Goal: Complete application form

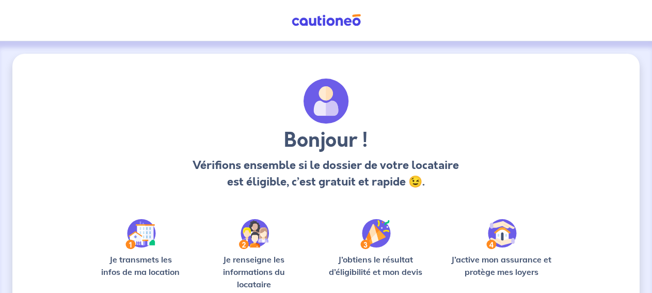
scroll to position [122, 0]
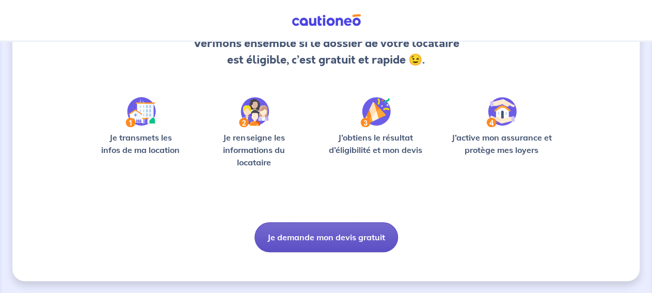
click at [317, 234] on button "Je demande mon devis gratuit" at bounding box center [326, 237] width 144 height 30
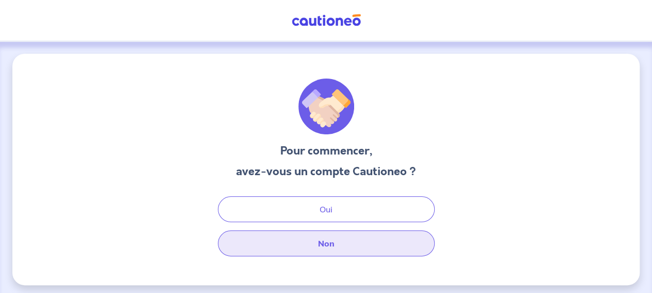
click at [331, 239] on button "Non" at bounding box center [326, 243] width 217 height 26
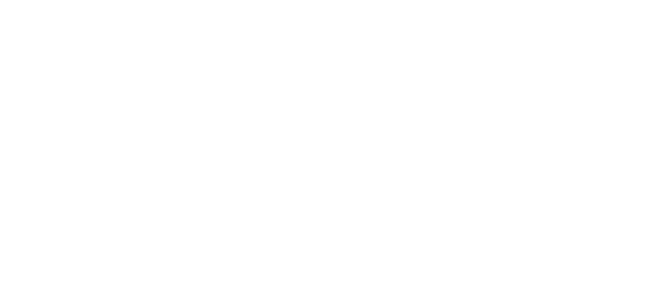
select select "FR"
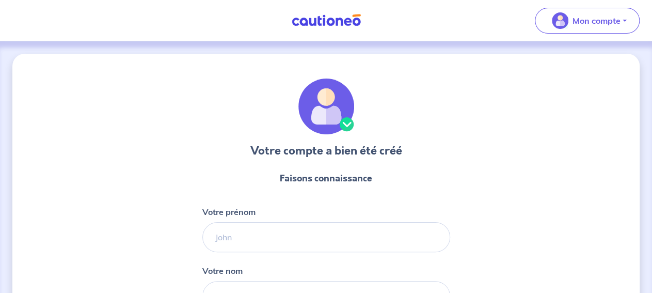
scroll to position [119, 0]
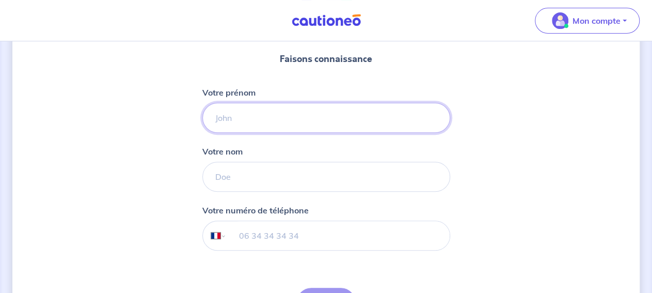
click at [338, 124] on input "Votre prénom" at bounding box center [326, 118] width 248 height 30
type input "Frédéric"
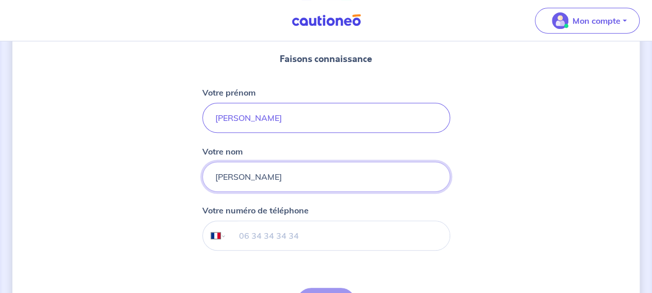
type input "Wimmer"
click at [315, 230] on input "tel" at bounding box center [337, 235] width 223 height 29
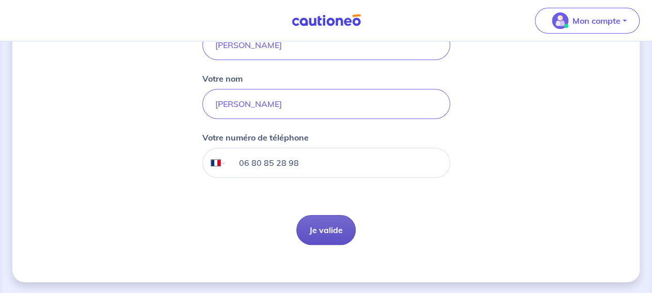
type input "06 80 85 28 98"
click at [323, 227] on button "Je valide" at bounding box center [325, 230] width 59 height 30
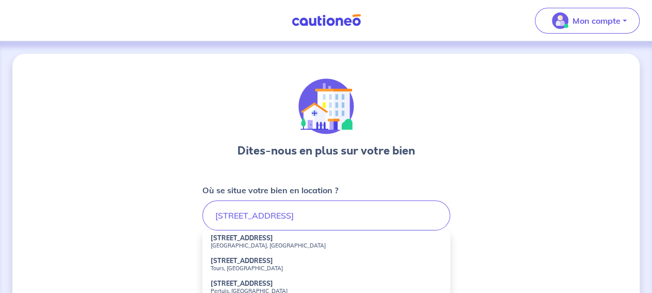
click at [314, 234] on li "66 Rue Colbert Colombes, France" at bounding box center [326, 241] width 248 height 23
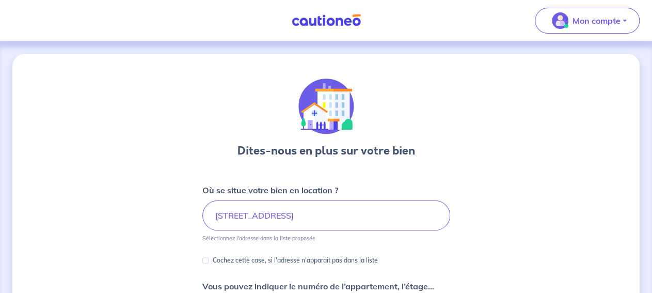
type input "66 Rue Colbert, Colombes, France"
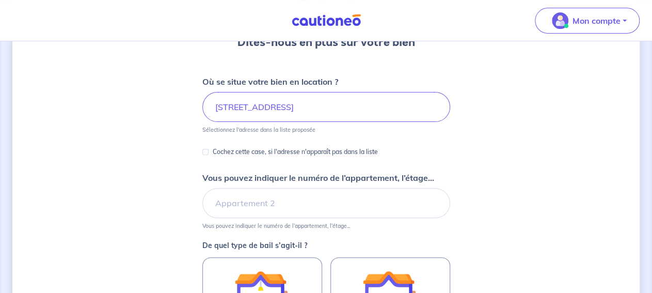
scroll to position [110, 0]
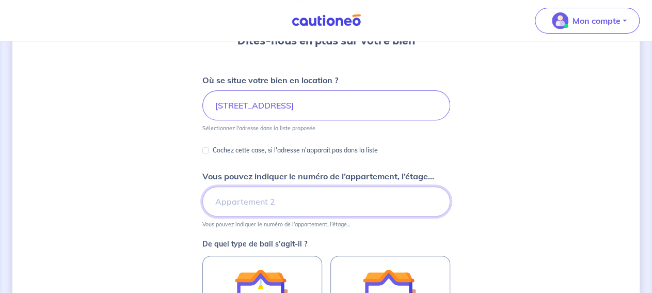
click at [239, 201] on input "Vous pouvez indiquer le numéro de l’appartement, l’étage..." at bounding box center [326, 201] width 248 height 30
type input "3ème étage, dernière porte du couloir de droite"
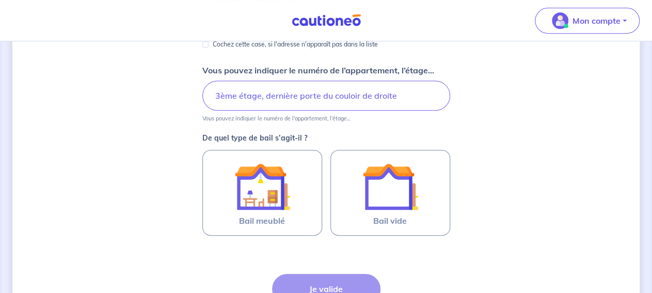
scroll to position [236, 0]
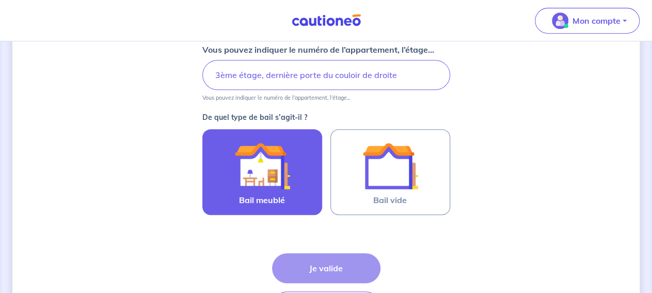
click at [283, 190] on img at bounding box center [262, 166] width 56 height 56
click at [0, 0] on input "Bail meublé" at bounding box center [0, 0] width 0 height 0
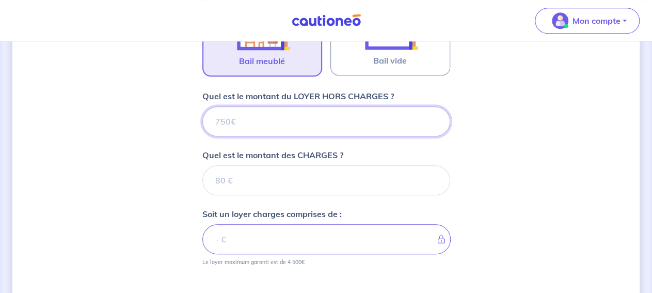
scroll to position [375, 0]
type input "1"
type input "1200"
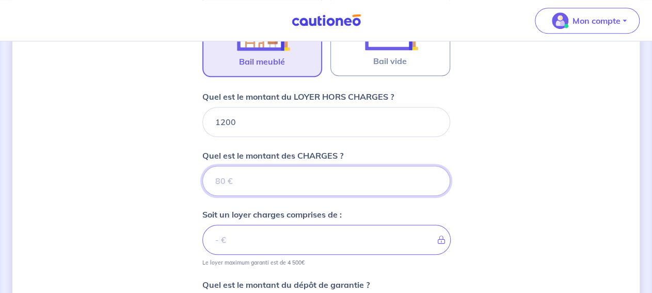
click at [336, 166] on input "Quel est le montant des CHARGES ?" at bounding box center [326, 181] width 248 height 30
type input "15"
type input "1215"
type input "150"
type input "1350"
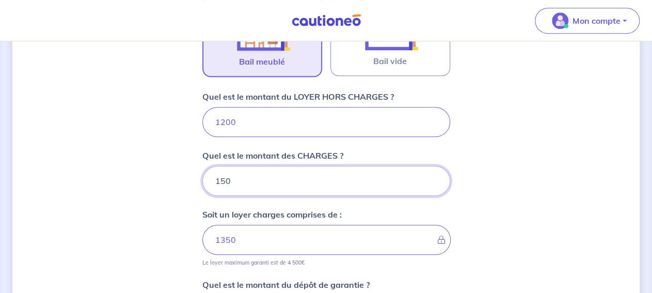
type input "150"
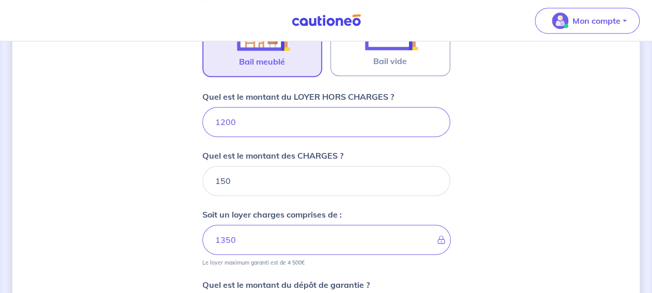
click at [540, 177] on div "Dites-nous en plus sur votre bien Où se situe votre bien en location ? 66 Rue C…" at bounding box center [325, 78] width 627 height 800
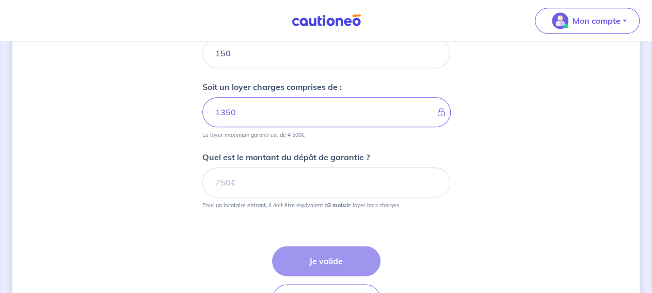
scroll to position [507, 0]
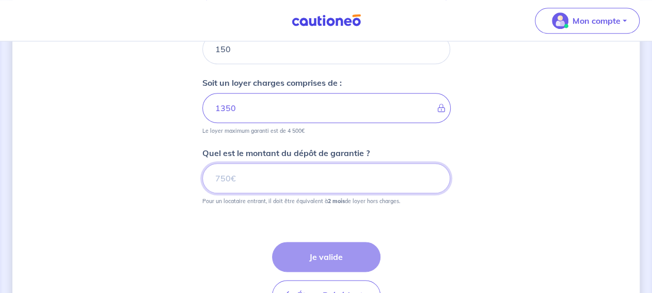
click at [368, 177] on input "Quel est le montant du dépôt de garantie ?" at bounding box center [326, 178] width 248 height 30
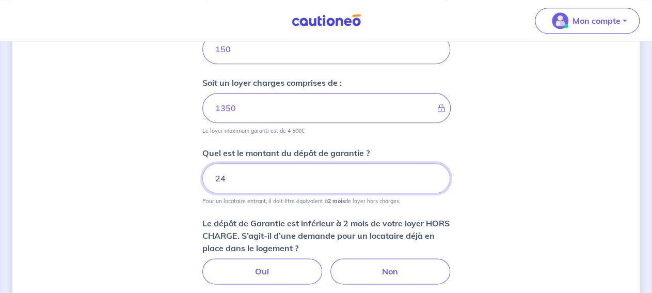
drag, startPoint x: 368, startPoint y: 177, endPoint x: 182, endPoint y: 188, distance: 185.7
click at [202, 188] on input "24" at bounding box center [326, 178] width 248 height 30
type input "8"
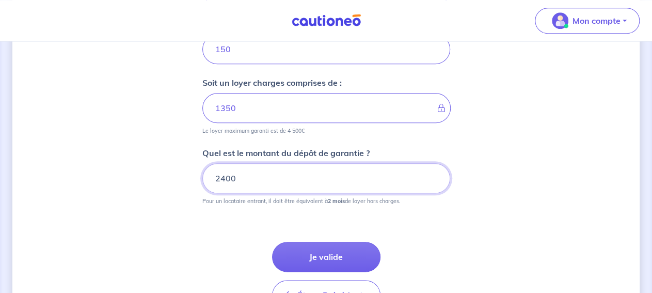
scroll to position [570, 0]
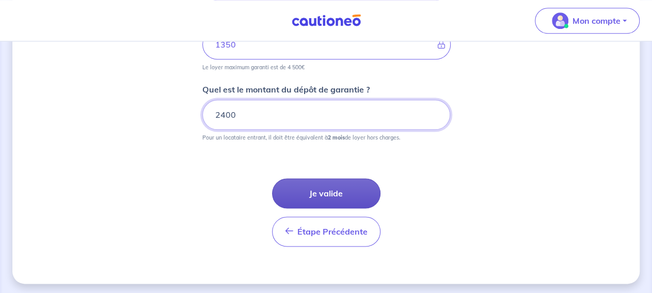
type input "2400"
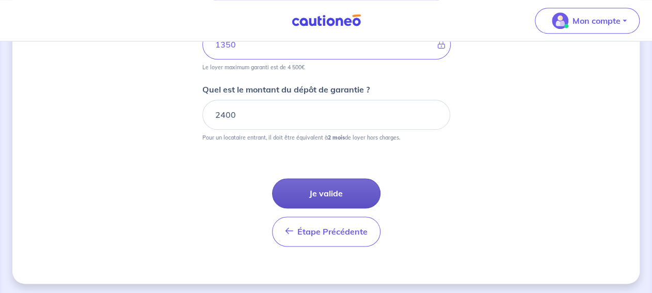
click at [349, 189] on button "Je valide" at bounding box center [326, 193] width 108 height 30
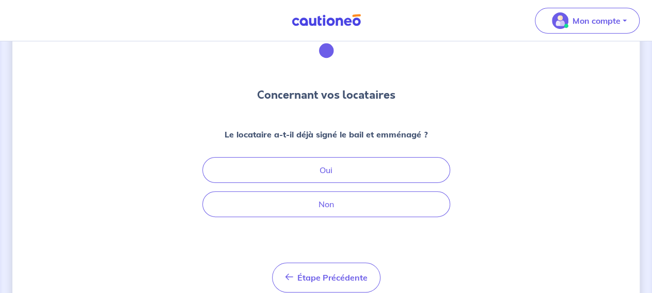
scroll to position [57, 0]
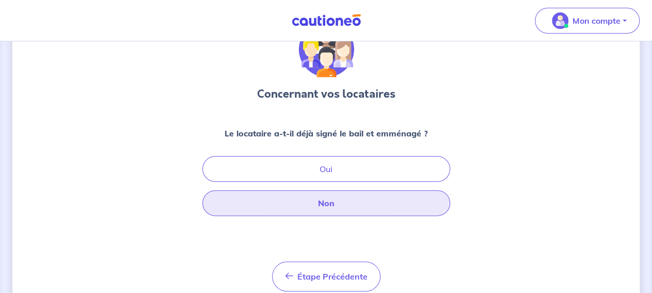
click at [329, 201] on button "Non" at bounding box center [326, 203] width 248 height 26
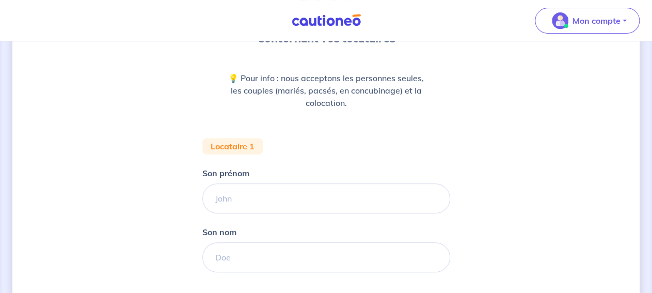
scroll to position [122, 0]
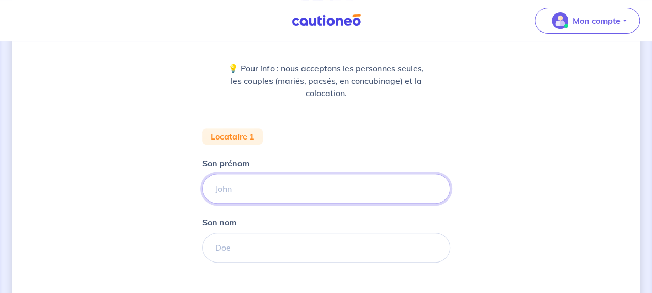
click at [306, 187] on input "Son prénom" at bounding box center [326, 188] width 248 height 30
type input "Toya"
click at [257, 263] on form "Locataire 1 Son prénom Toya Son nom Étape Précédente Précédent Je valide Je val…" at bounding box center [326, 252] width 248 height 248
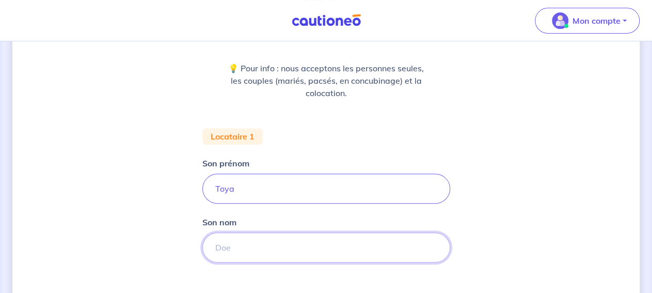
click at [257, 255] on input "Son nom" at bounding box center [326, 247] width 248 height 30
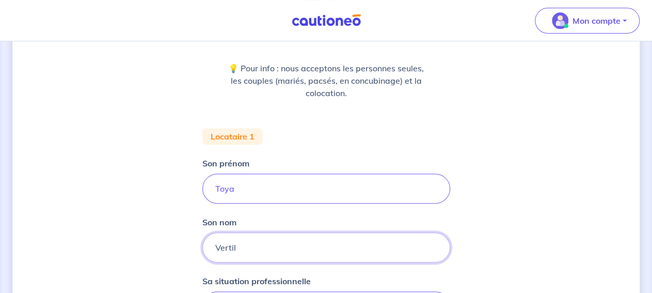
type input "Vertil"
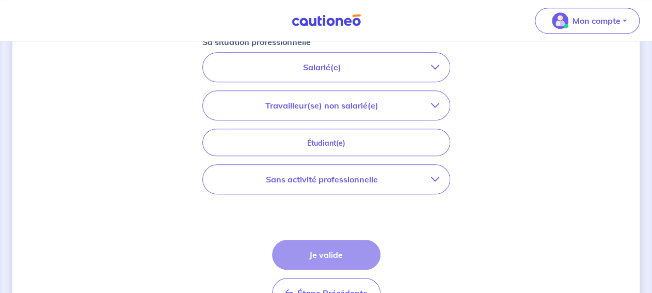
scroll to position [365, 0]
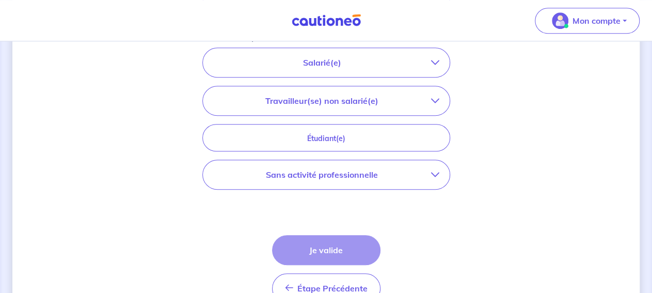
click at [436, 94] on button "Travailleur(se) non salarié(e)" at bounding box center [326, 100] width 247 height 29
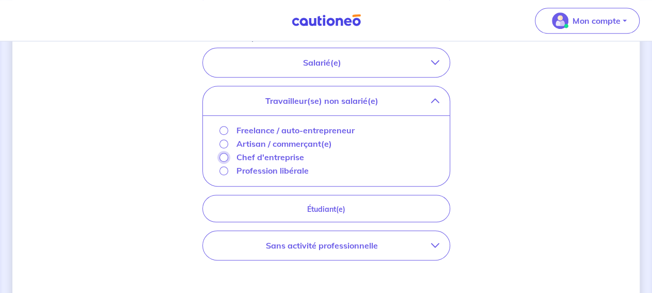
click at [220, 154] on input "Chef d'entreprise" at bounding box center [223, 157] width 9 height 9
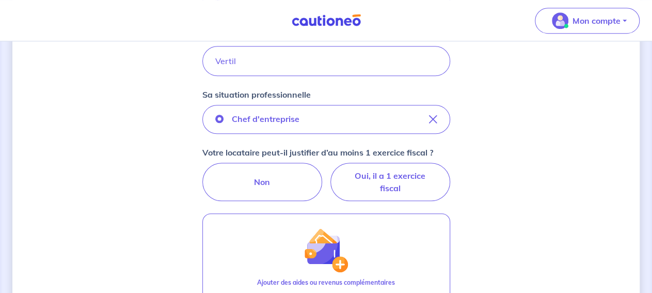
scroll to position [308, 0]
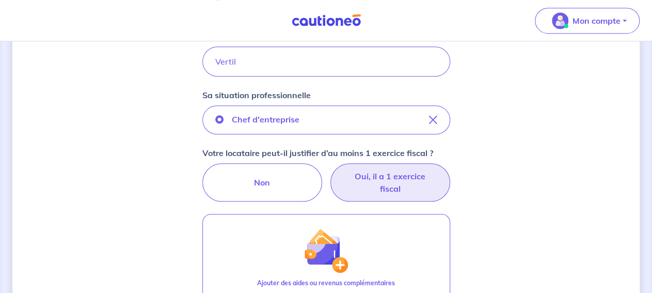
click at [408, 179] on label "Oui, il a 1 exercice fiscal" at bounding box center [390, 182] width 120 height 38
click at [329, 170] on input "Oui, il a 1 exercice fiscal" at bounding box center [326, 166] width 7 height 7
radio input "true"
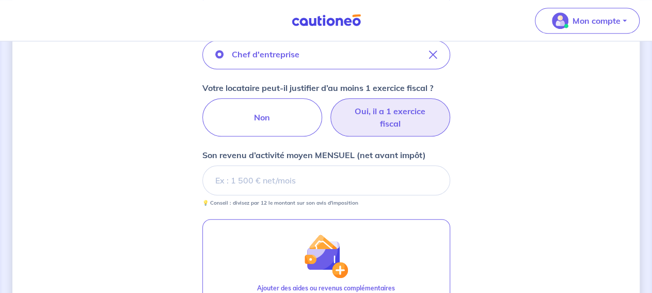
scroll to position [373, 0]
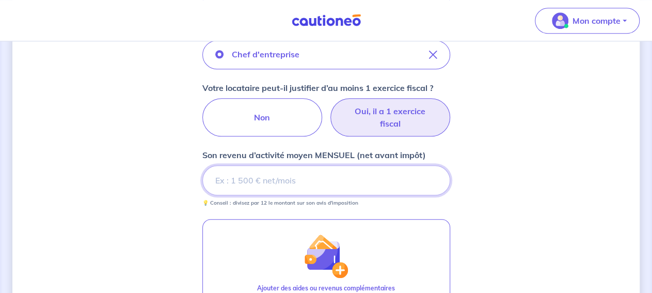
click at [289, 183] on input "Son revenu d’activité moyen MENSUEL (net avant impôt)" at bounding box center [326, 180] width 248 height 30
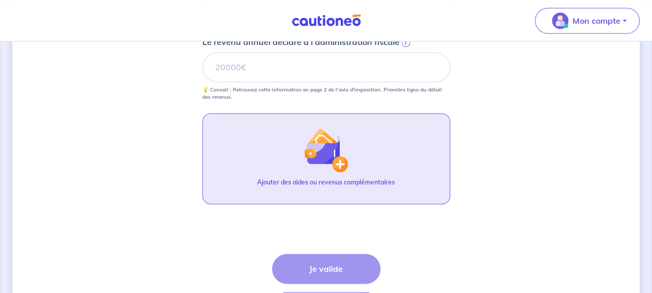
scroll to position [631, 0]
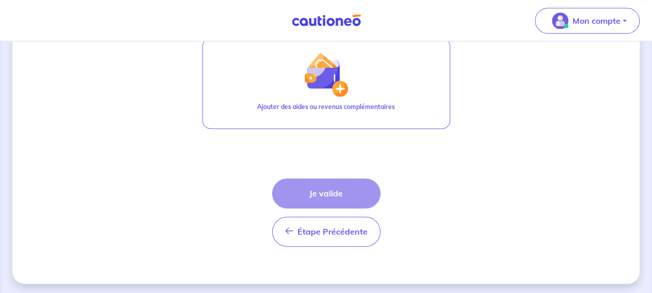
click at [327, 198] on div "Étape Précédente Précédent Je valide Je valide" at bounding box center [326, 212] width 108 height 68
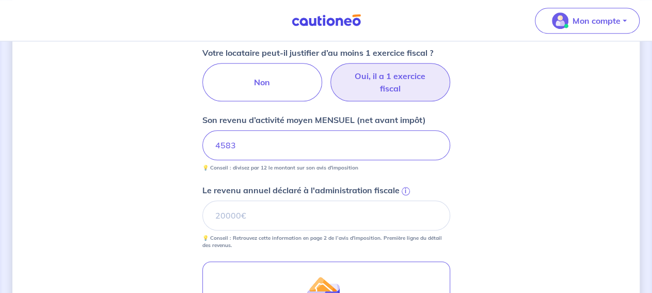
scroll to position [407, 0]
click at [385, 237] on p "💡 Conseil : Retrouvez cette information en page 2 de l’avis d'imposition. Premi…" at bounding box center [326, 242] width 248 height 14
click at [253, 212] on input "Le revenu annuel déclaré à l'administration fiscale i" at bounding box center [326, 216] width 248 height 30
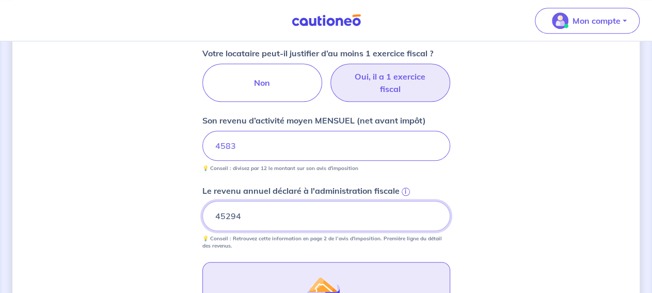
type input "45294"
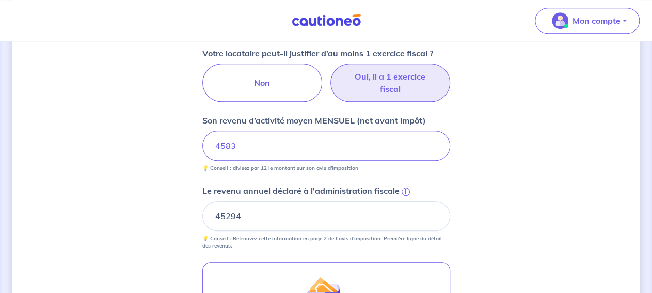
click at [489, 179] on div "Concernant vos locataires 💡 Pour info : nous acceptons les personnes seules, le…" at bounding box center [325, 76] width 627 height 861
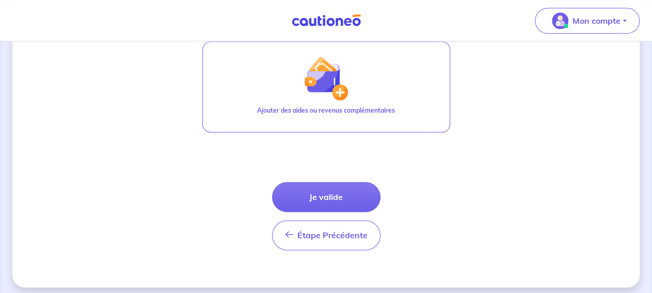
scroll to position [628, 0]
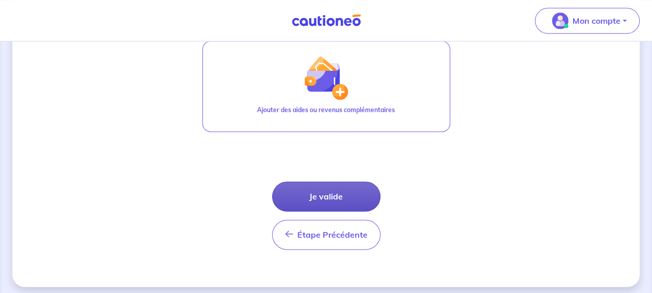
click at [339, 192] on button "Je valide" at bounding box center [326, 196] width 108 height 30
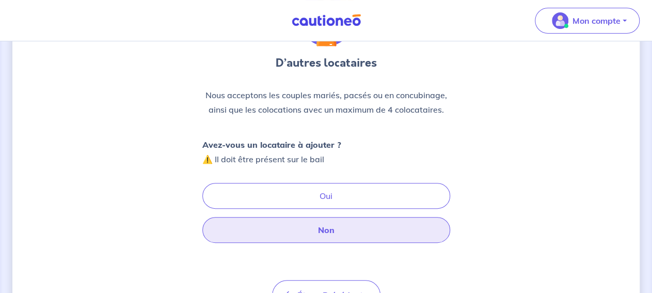
scroll to position [91, 0]
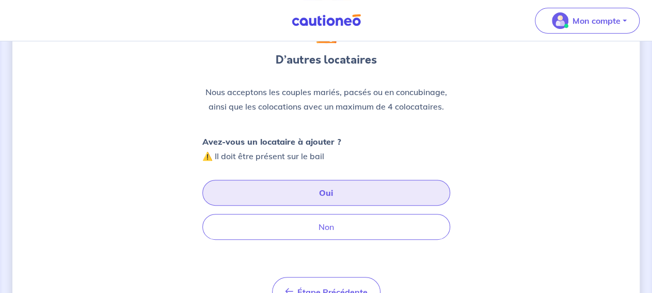
click at [345, 198] on button "Oui" at bounding box center [326, 193] width 248 height 26
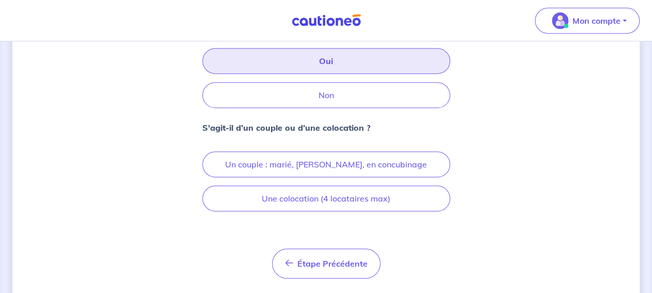
scroll to position [223, 0]
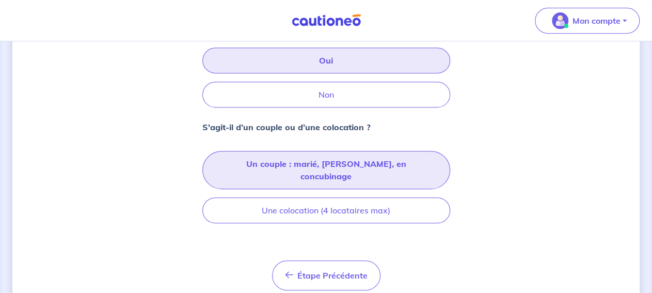
click at [374, 165] on button "Un couple : marié, pacsé, en concubinage" at bounding box center [326, 170] width 248 height 38
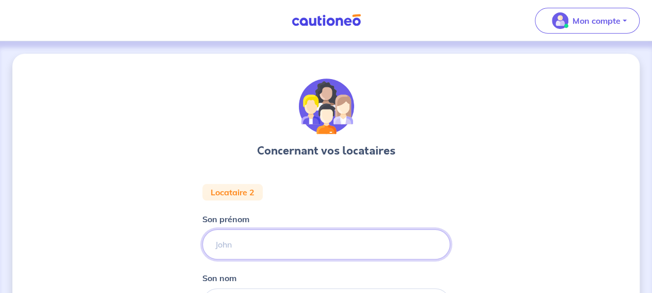
click at [280, 249] on input "Son prénom" at bounding box center [326, 244] width 248 height 30
type input "Cyril"
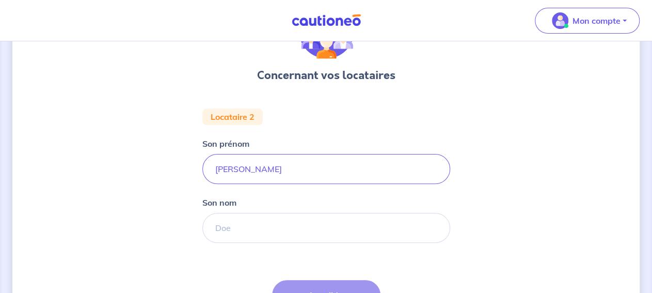
scroll to position [76, 0]
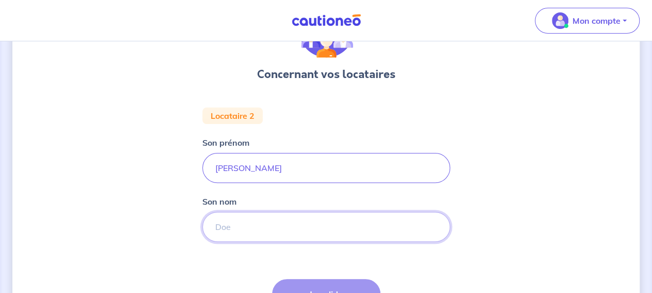
click at [268, 226] on input "Son nom" at bounding box center [326, 227] width 248 height 30
type input "P"
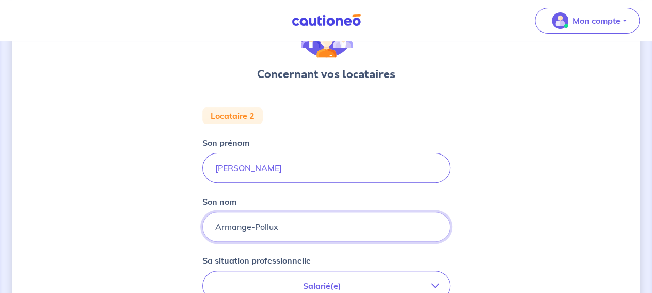
type input "Armange-Pollux"
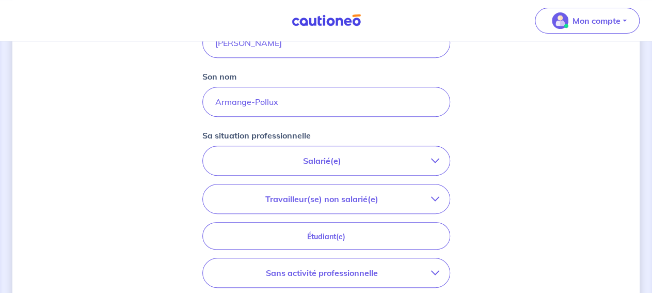
scroll to position [202, 0]
click at [378, 155] on p "Salarié(e)" at bounding box center [322, 159] width 218 height 12
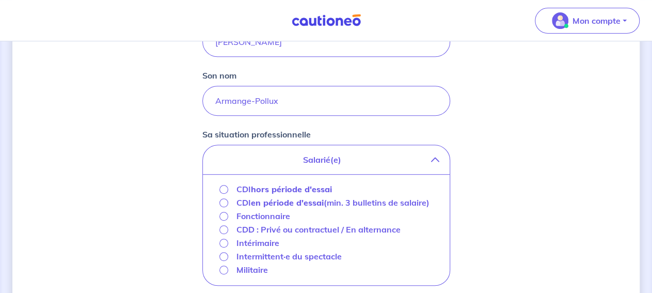
click at [251, 186] on p "CDI hors période d'essai" at bounding box center [283, 189] width 95 height 12
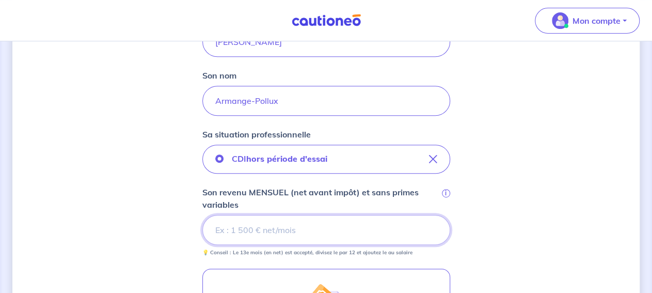
click at [340, 226] on input "Son revenu MENSUEL (net avant impôt) et sans primes variables i" at bounding box center [326, 230] width 248 height 30
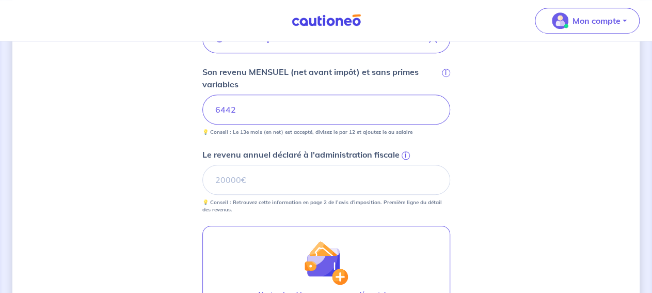
scroll to position [327, 0]
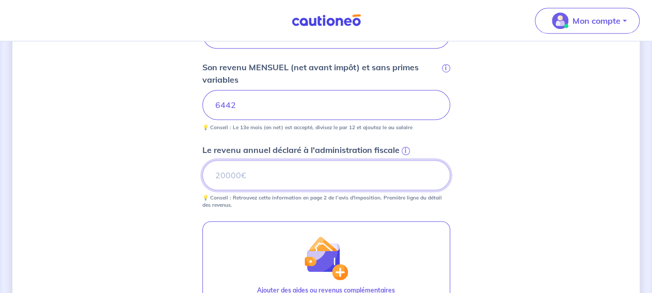
click at [310, 179] on input "Le revenu annuel déclaré à l'administration fiscale i" at bounding box center [326, 175] width 248 height 30
type input "85863"
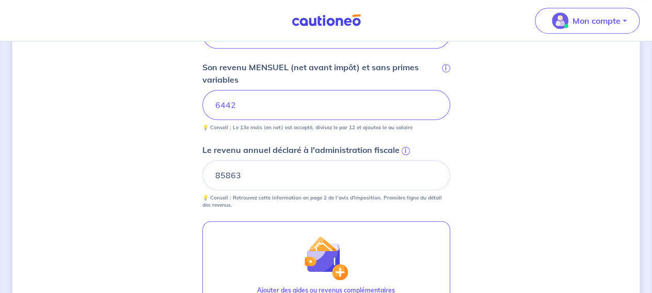
click at [497, 142] on div "Concernant vos locataires Locataire 2 Son prénom Cyril Son nom Armange-Pollux S…" at bounding box center [325, 96] width 627 height 740
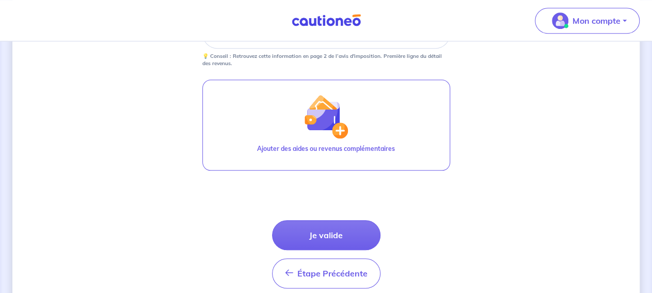
scroll to position [471, 0]
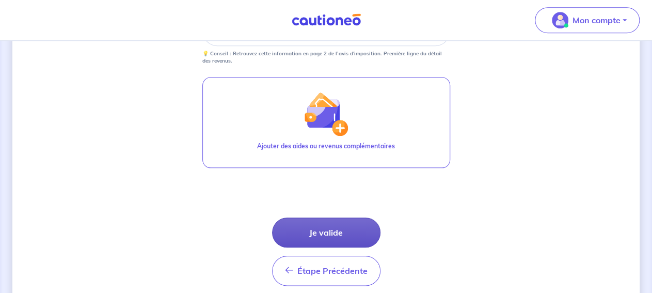
click at [338, 225] on button "Je valide" at bounding box center [326, 233] width 108 height 30
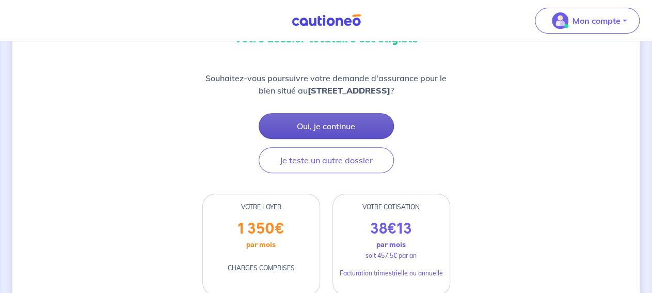
scroll to position [131, 0]
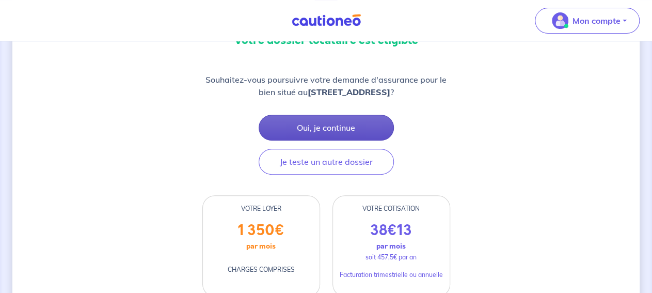
click at [337, 131] on button "Oui, je continue" at bounding box center [326, 128] width 135 height 26
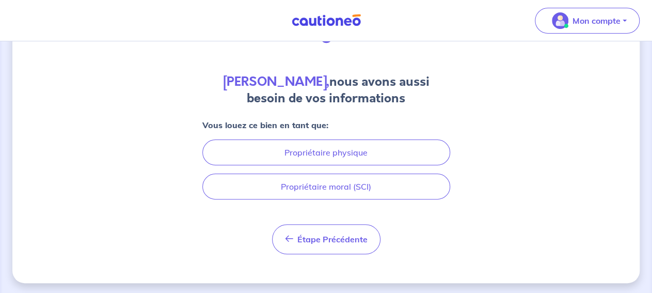
scroll to position [70, 0]
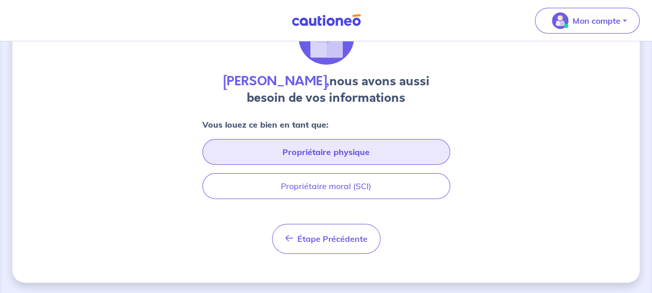
click at [333, 149] on button "Propriétaire physique" at bounding box center [326, 152] width 248 height 26
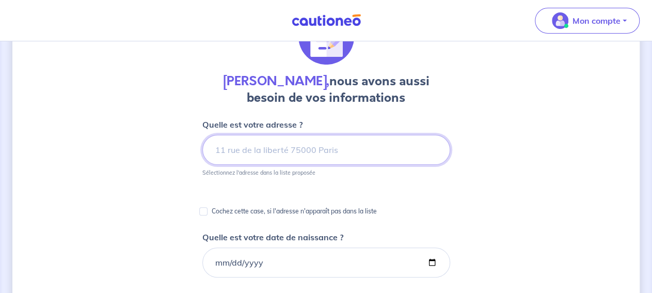
click at [333, 149] on input at bounding box center [326, 150] width 248 height 30
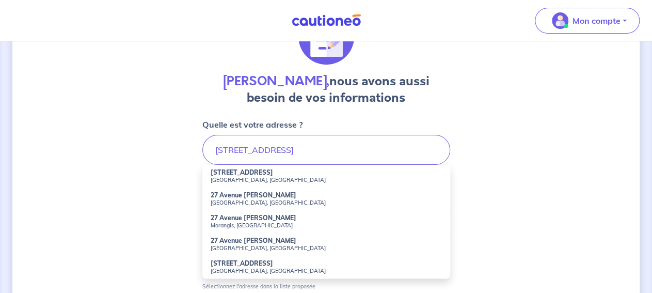
click at [280, 173] on li "27 Avenue Galois Bourg-la-Reine, France" at bounding box center [326, 176] width 248 height 23
type input "27 Avenue Galois, Bourg-la-Reine, France"
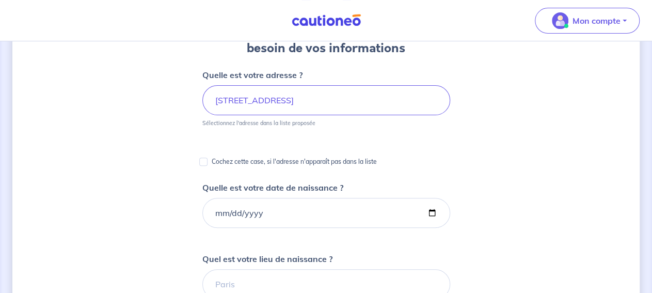
scroll to position [123, 0]
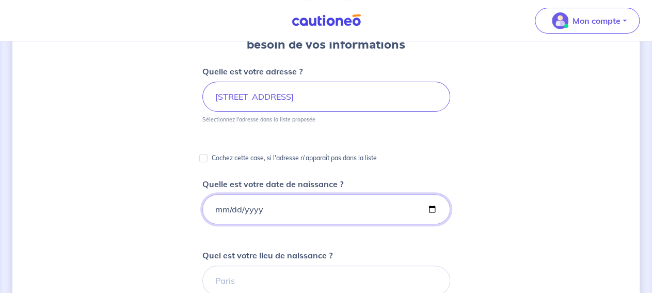
click at [269, 212] on input "Quelle est votre date de naissance ?" at bounding box center [326, 209] width 248 height 30
type input "1991-10-19"
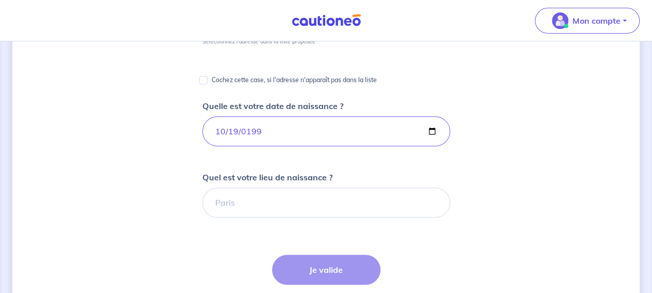
scroll to position [204, 0]
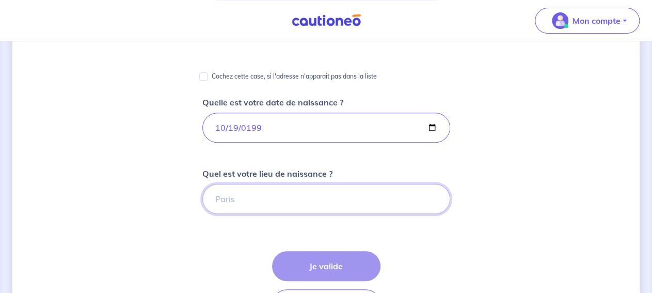
click at [253, 197] on input "Quel est votre lieu de naissance ?" at bounding box center [326, 199] width 248 height 30
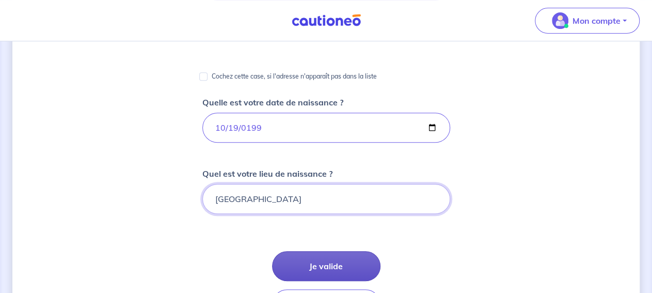
type input "Enghien-les-Bains"
click at [331, 259] on button "Je valide" at bounding box center [326, 266] width 108 height 30
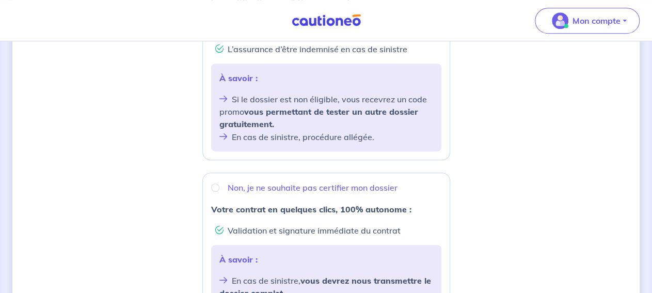
scroll to position [272, 0]
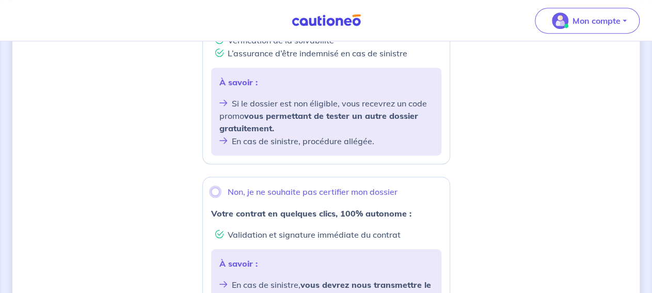
click at [219, 187] on input "Non, je ne souhaite pas certifier mon dossier" at bounding box center [215, 191] width 8 height 8
radio input "true"
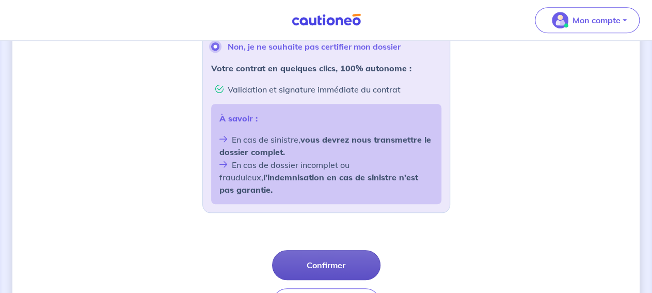
scroll to position [425, 0]
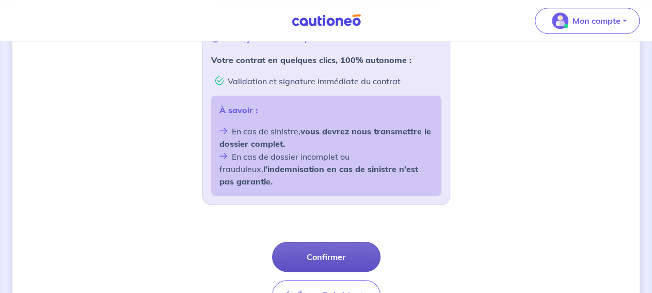
click at [337, 242] on button "Confirmer" at bounding box center [326, 257] width 108 height 30
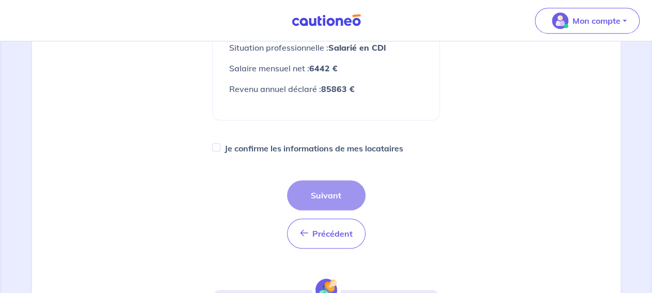
scroll to position [372, 0]
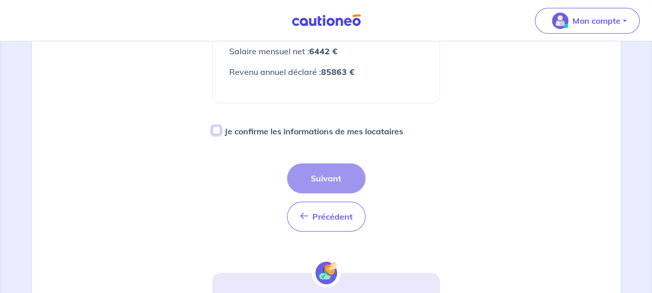
click at [218, 134] on input "Je confirme les informations de mes locataires" at bounding box center [216, 130] width 8 height 8
checkbox input "true"
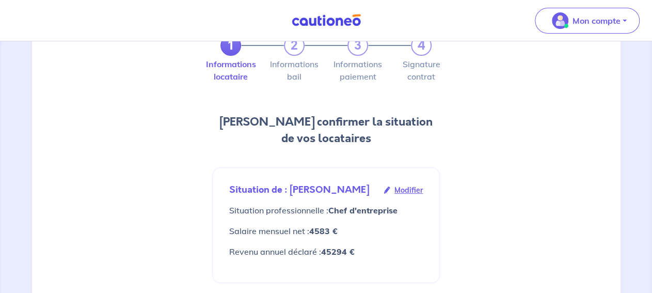
scroll to position [307, 0]
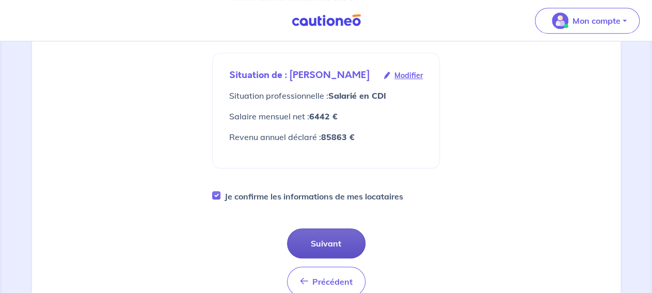
click at [339, 253] on button "Suivant" at bounding box center [326, 243] width 78 height 30
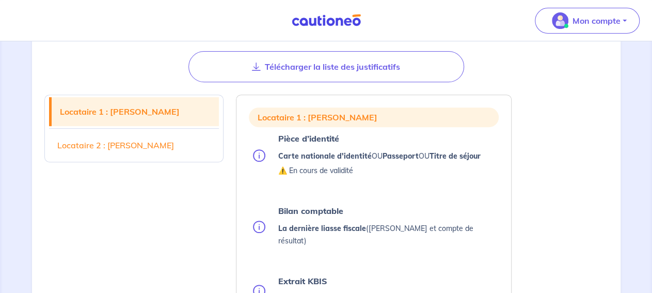
scroll to position [191, 0]
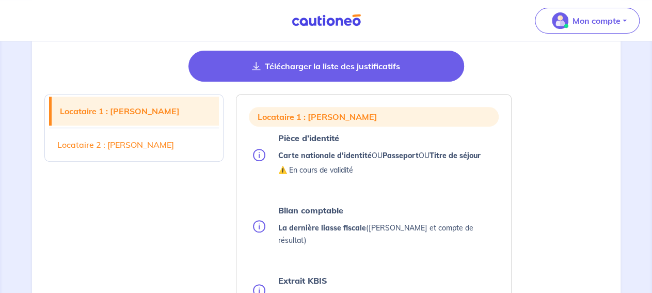
click at [352, 72] on button "Télécharger la liste des justificatifs" at bounding box center [326, 66] width 276 height 31
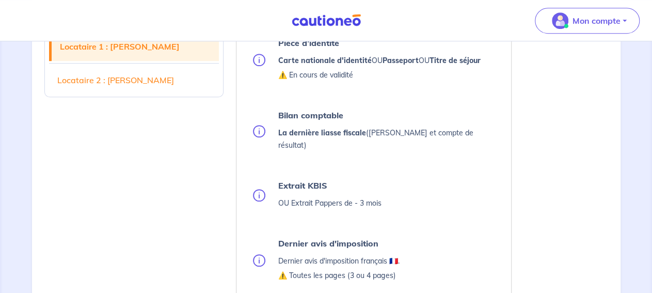
scroll to position [184, 0]
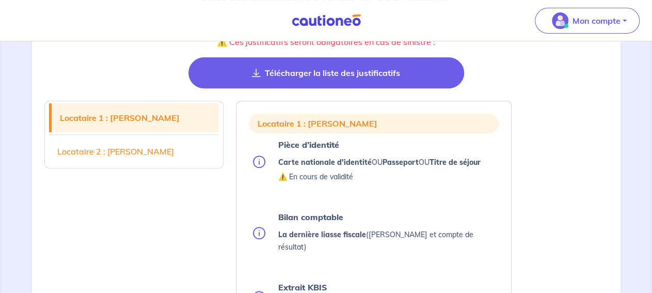
click at [348, 75] on button "Télécharger la liste des justificatifs" at bounding box center [326, 72] width 276 height 31
click at [310, 80] on button "Télécharger la liste des justificatifs" at bounding box center [326, 72] width 276 height 31
click at [342, 75] on button "Télécharger la liste des justificatifs" at bounding box center [326, 72] width 276 height 31
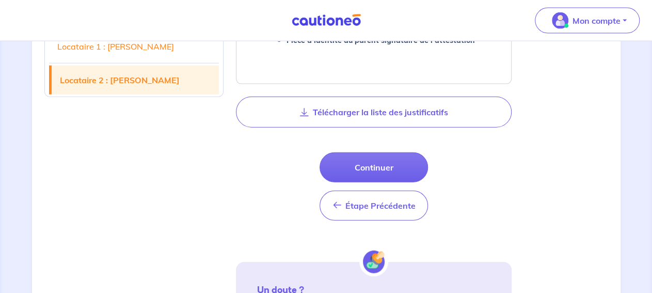
scroll to position [1127, 0]
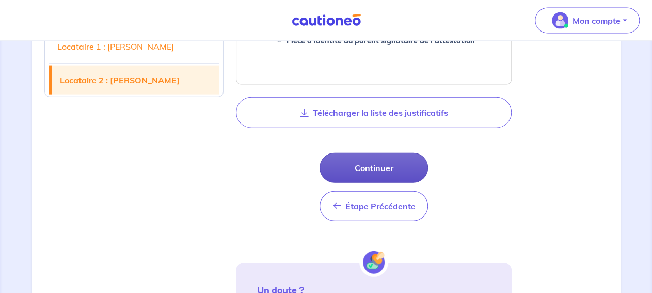
click at [393, 157] on button "Continuer" at bounding box center [374, 168] width 108 height 30
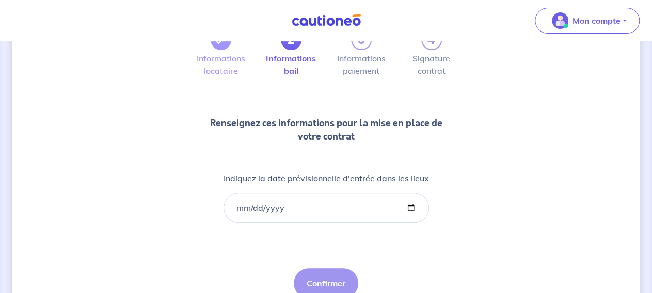
scroll to position [86, 0]
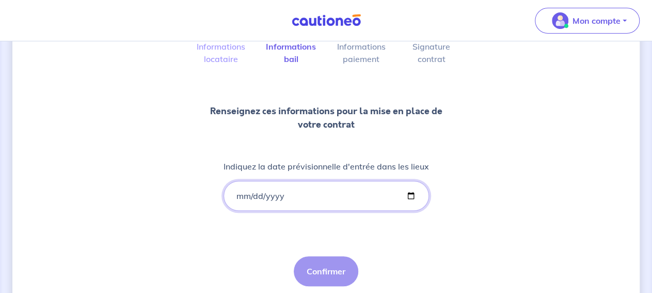
click at [333, 193] on input "Indiquez la date prévisionnelle d'entrée dans les lieux" at bounding box center [326, 196] width 205 height 30
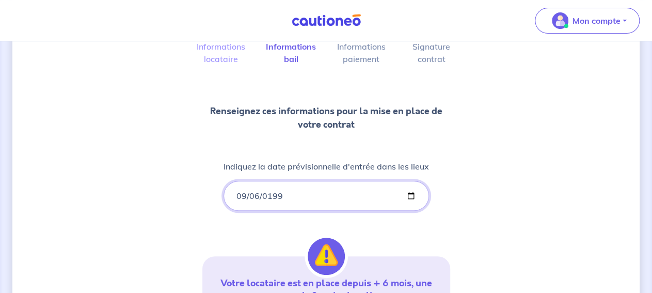
type input "1991-09-06"
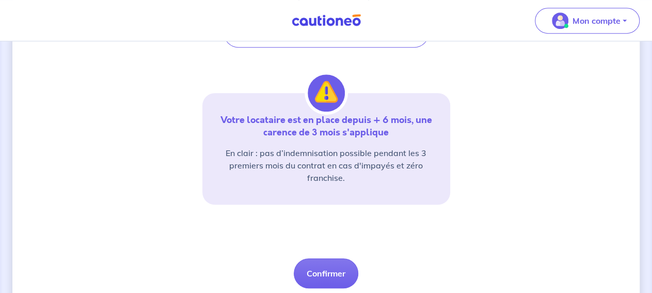
scroll to position [262, 0]
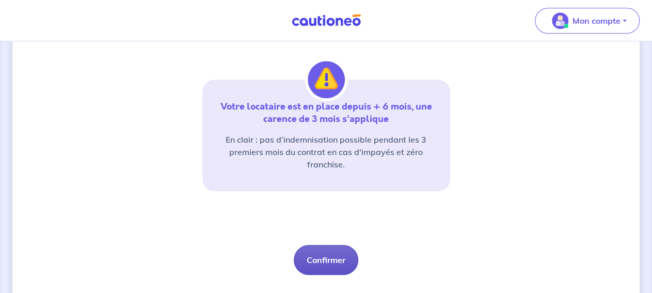
click at [332, 253] on button "Confirmer" at bounding box center [326, 260] width 65 height 30
select select "FR"
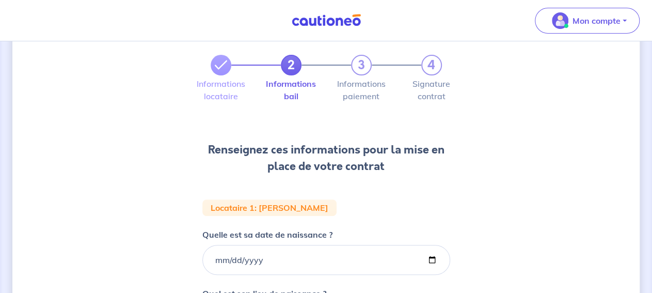
scroll to position [53, 0]
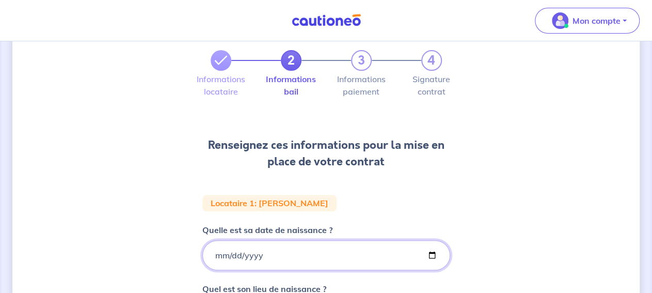
click at [306, 252] on input "Quelle est sa date de naissance ?" at bounding box center [326, 255] width 248 height 30
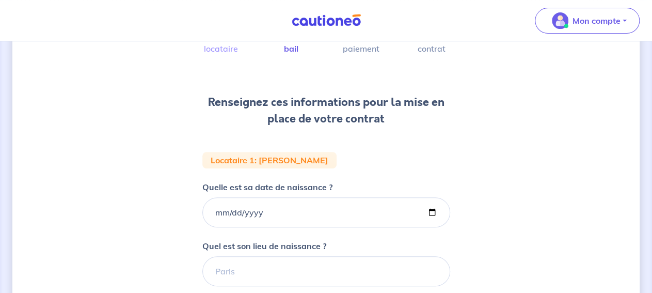
scroll to position [97, 0]
click at [216, 211] on input "Quelle est sa date de naissance ?" at bounding box center [326, 212] width 248 height 30
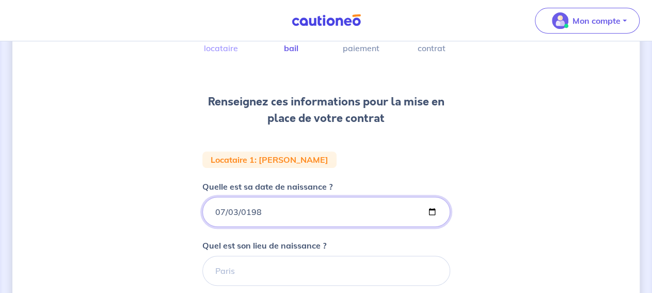
type input "1989-07-03"
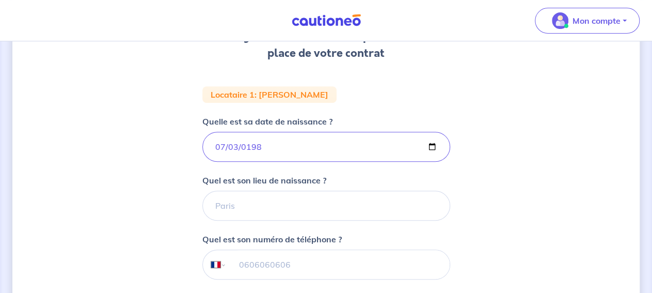
scroll to position [166, 0]
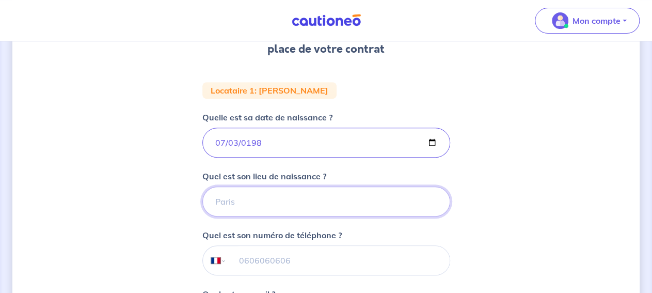
click at [276, 194] on input "Quel est son lieu de naissance ?" at bounding box center [326, 201] width 248 height 30
type input "KOUROU"
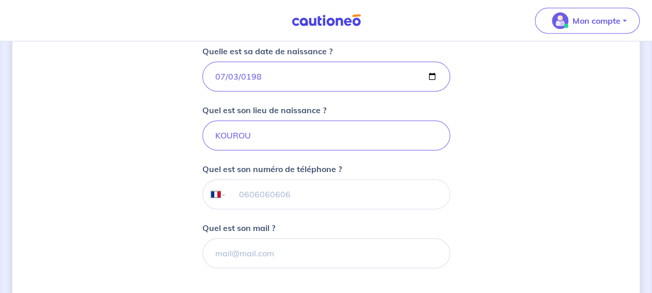
scroll to position [232, 0]
click at [276, 195] on input "tel" at bounding box center [337, 193] width 223 height 29
click at [321, 197] on input "tel" at bounding box center [337, 193] width 223 height 29
paste input "06 90 28 96 20"
type input "06 90 28 96 20"
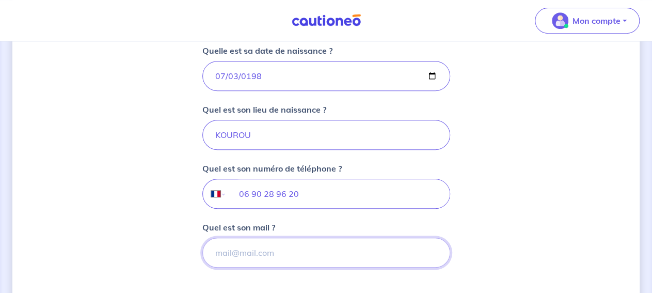
click at [249, 250] on input "Quel est son mail ?" at bounding box center [326, 252] width 248 height 30
paste input "vertill.toya@gmail.com"
type input "vertill.toya@gmail.com"
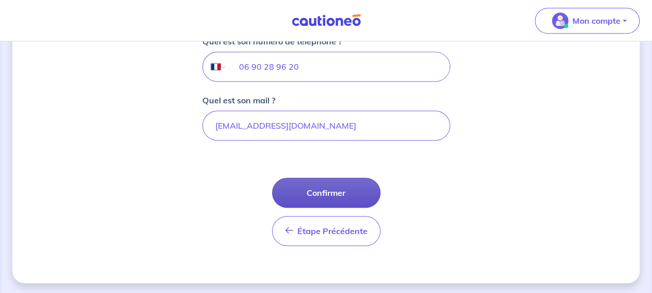
click at [308, 190] on button "Confirmer" at bounding box center [326, 193] width 108 height 30
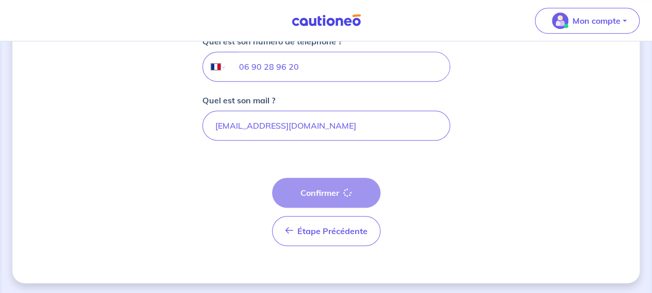
select select "FR"
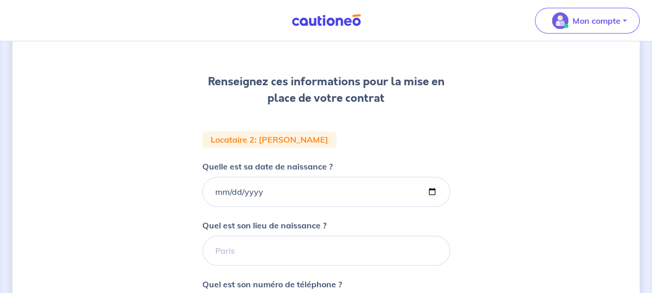
scroll to position [117, 0]
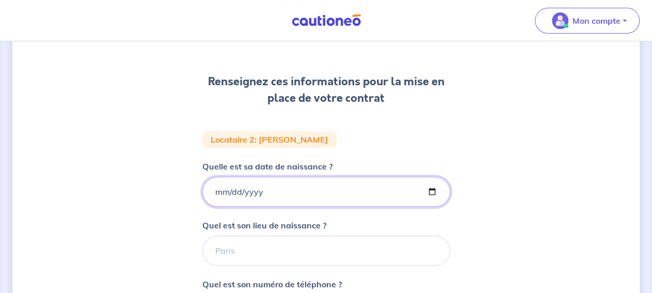
click at [308, 190] on input "Quelle est sa date de naissance ?" at bounding box center [326, 192] width 248 height 30
type input "1983-04-08"
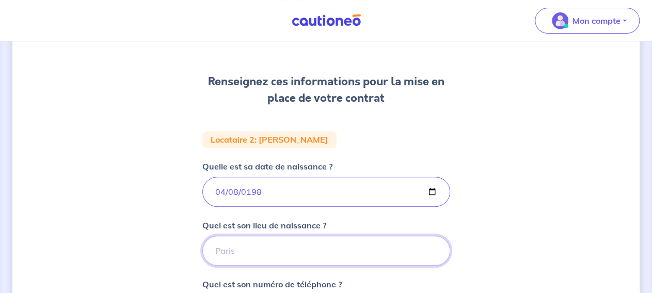
click at [280, 244] on input "Quel est son lieu de naissance ?" at bounding box center [326, 250] width 248 height 30
type input "Paris"
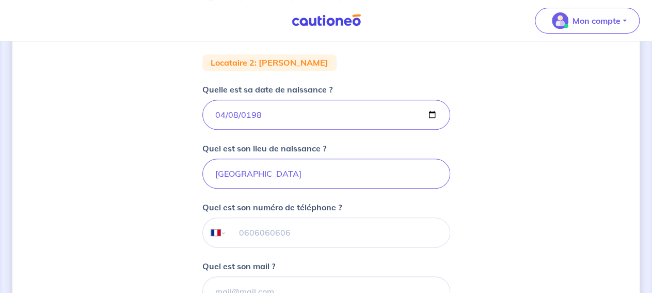
scroll to position [359, 0]
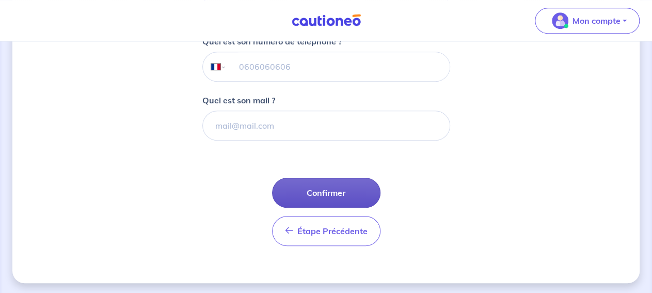
click at [325, 194] on button "Confirmer" at bounding box center [326, 193] width 108 height 30
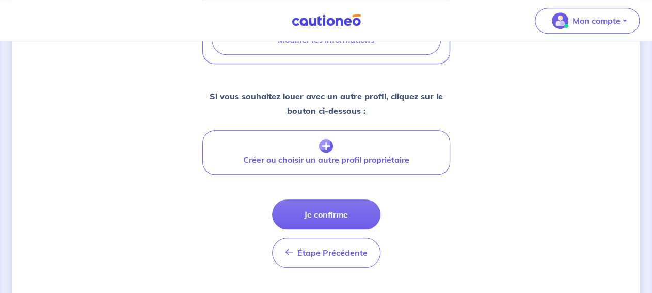
scroll to position [474, 0]
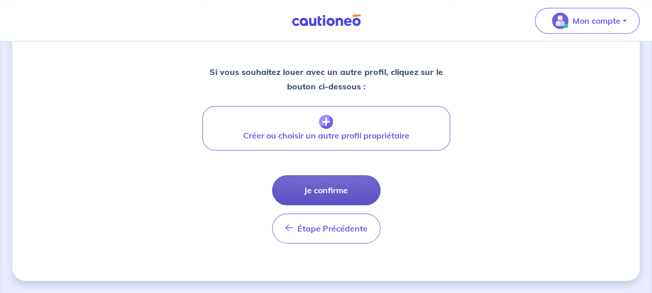
click at [356, 195] on button "Je confirme" at bounding box center [326, 190] width 108 height 30
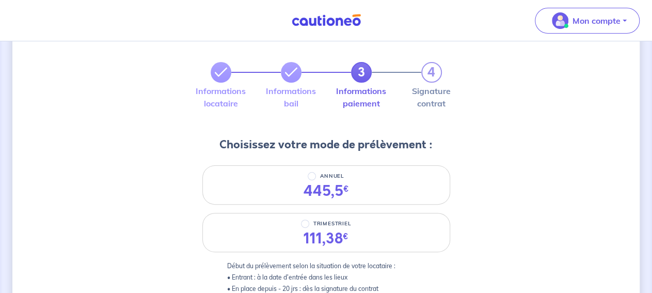
scroll to position [43, 0]
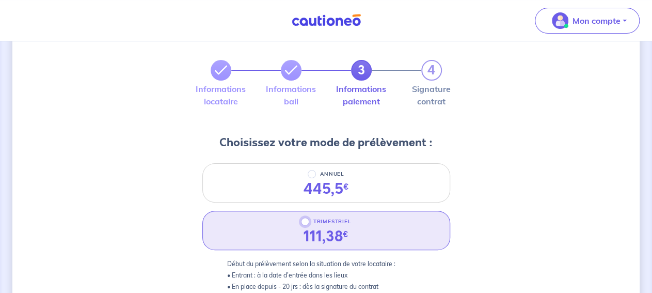
click at [306, 225] on input "TRIMESTRIEL" at bounding box center [305, 221] width 8 height 8
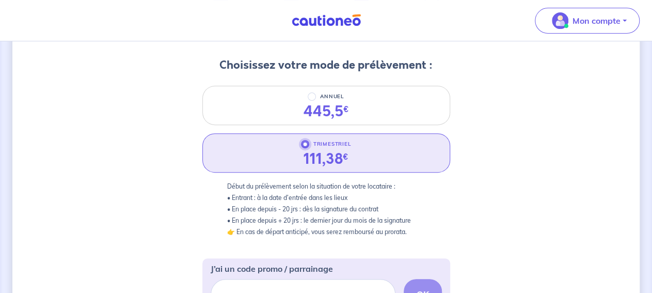
scroll to position [124, 0]
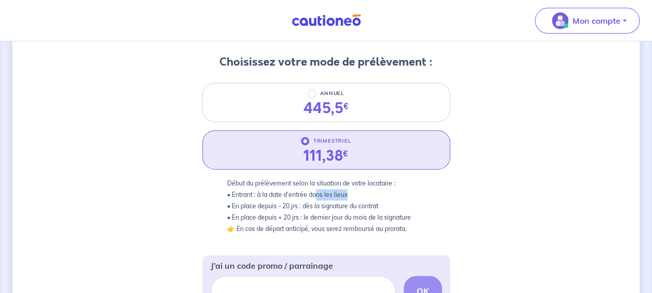
drag, startPoint x: 315, startPoint y: 195, endPoint x: 353, endPoint y: 192, distance: 37.8
click at [353, 192] on p "Début du prélèvement selon la situation de votre locataire : • Entrant : à la d…" at bounding box center [326, 206] width 198 height 57
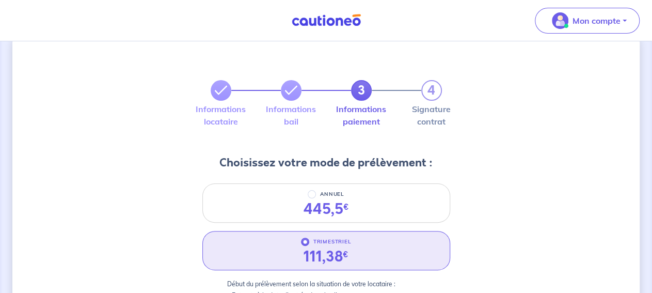
scroll to position [21, 0]
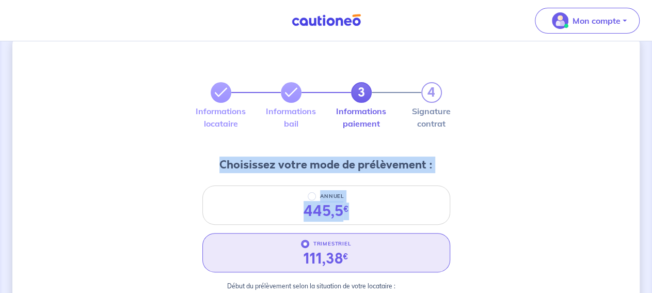
drag, startPoint x: 435, startPoint y: 168, endPoint x: 220, endPoint y: 164, distance: 214.8
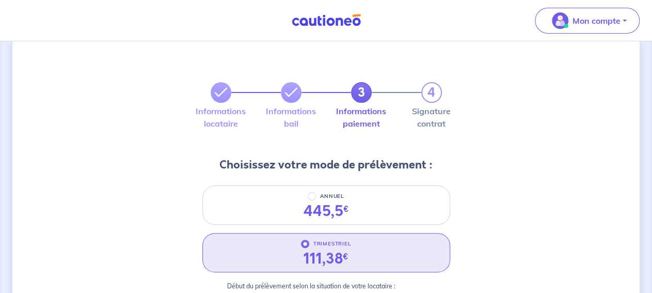
click at [220, 164] on h3 "Choisissez votre mode de prélèvement :" at bounding box center [325, 164] width 213 height 17
click at [356, 164] on h3 "Choisissez votre mode de prélèvement :" at bounding box center [325, 164] width 213 height 17
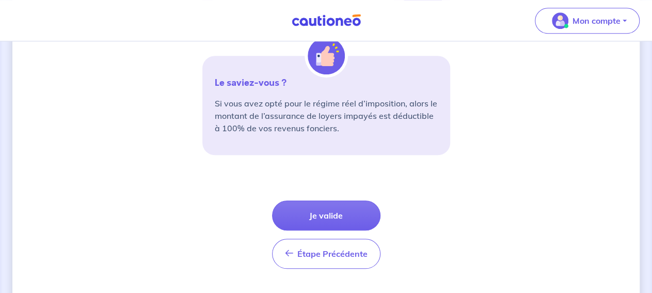
scroll to position [423, 0]
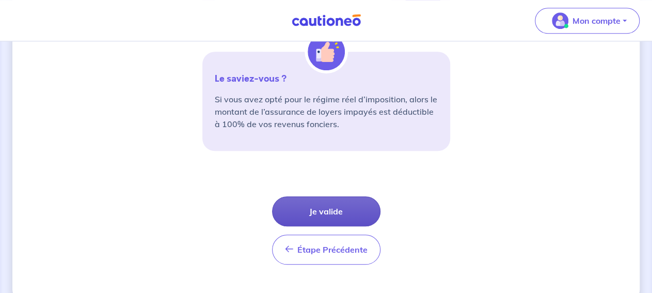
click at [342, 204] on button "Je valide" at bounding box center [326, 211] width 108 height 30
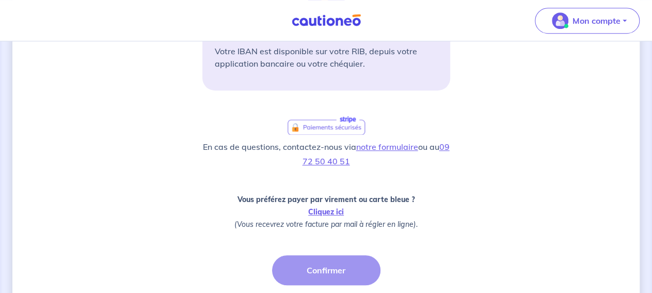
scroll to position [290, 0]
